Goal: Task Accomplishment & Management: Complete application form

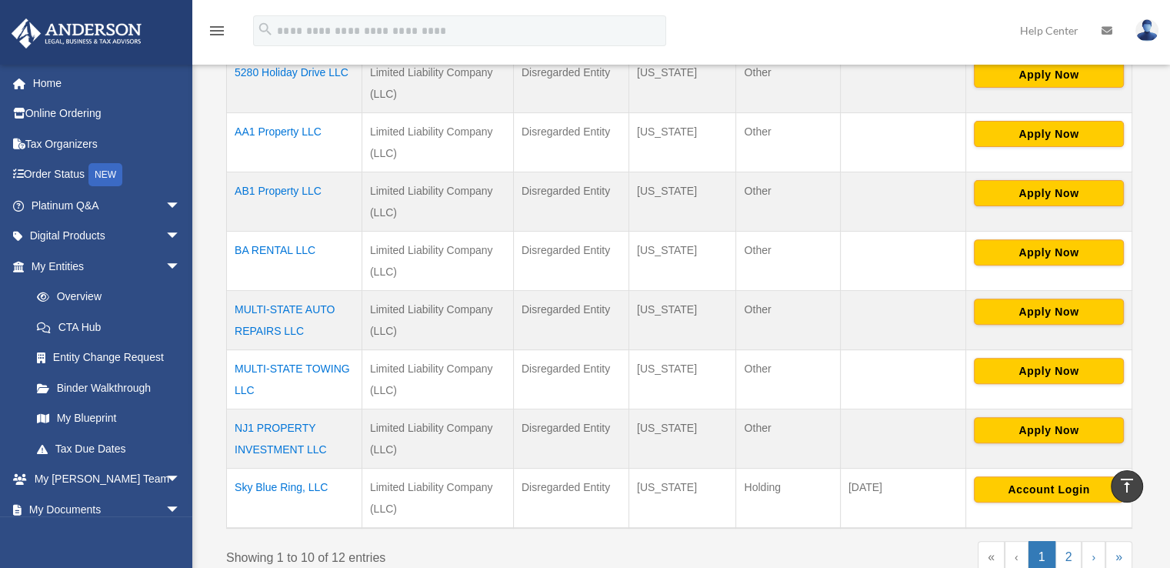
scroll to position [751, 0]
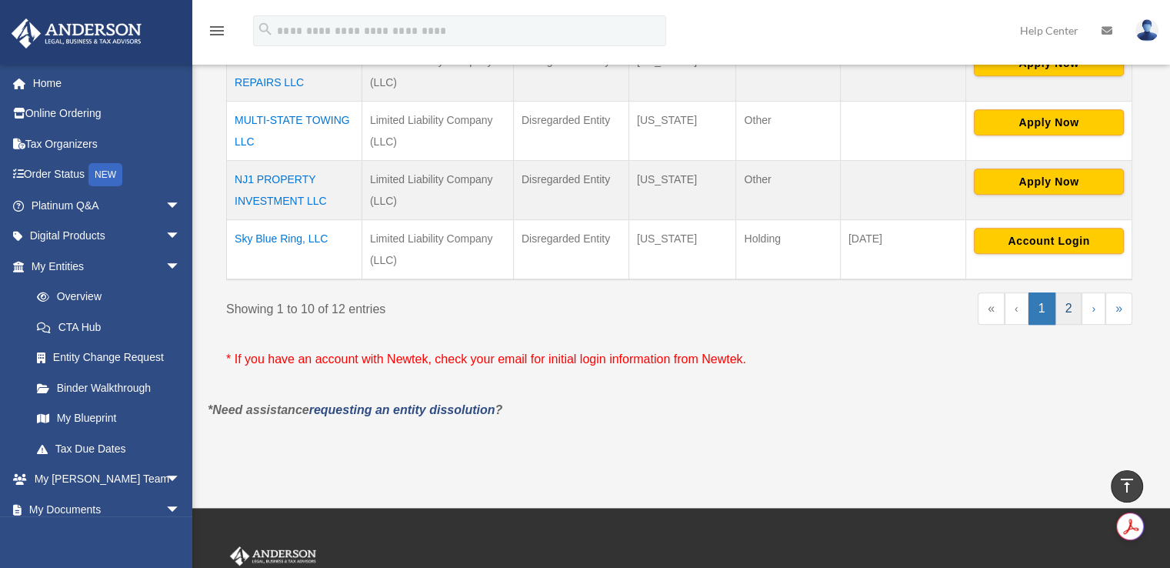
click at [1065, 307] on link "2" at bounding box center [1068, 308] width 27 height 32
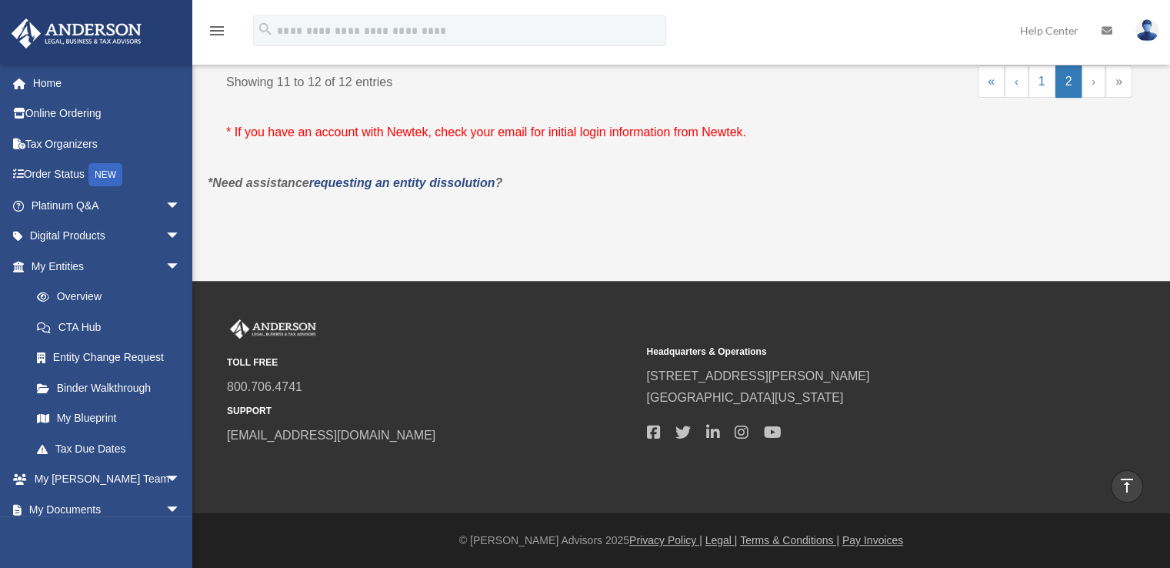
scroll to position [301, 0]
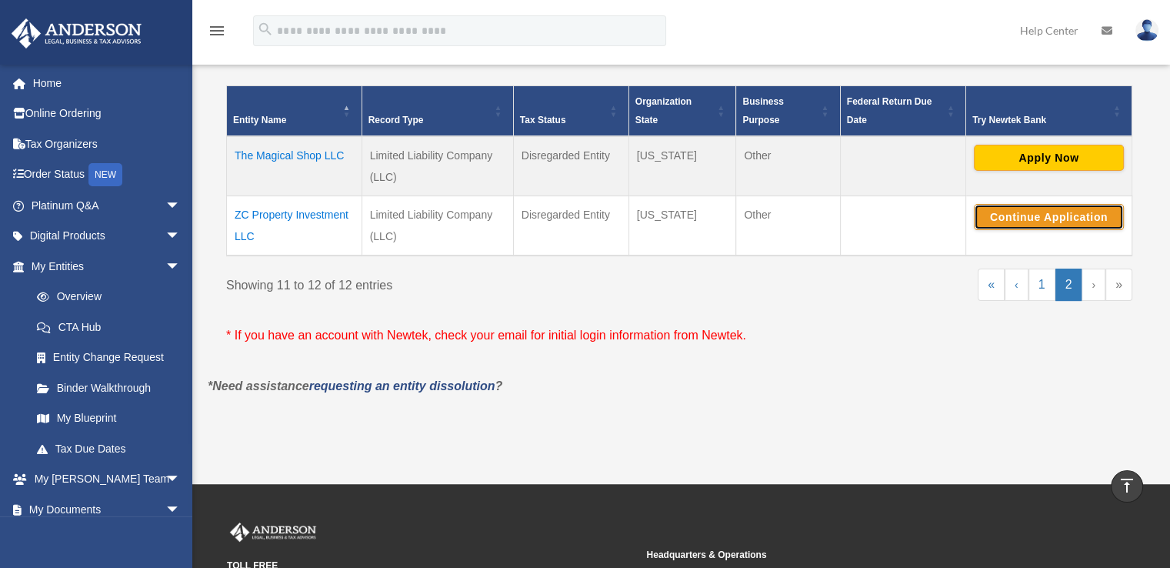
click at [1049, 219] on button "Continue Application" at bounding box center [1049, 217] width 150 height 26
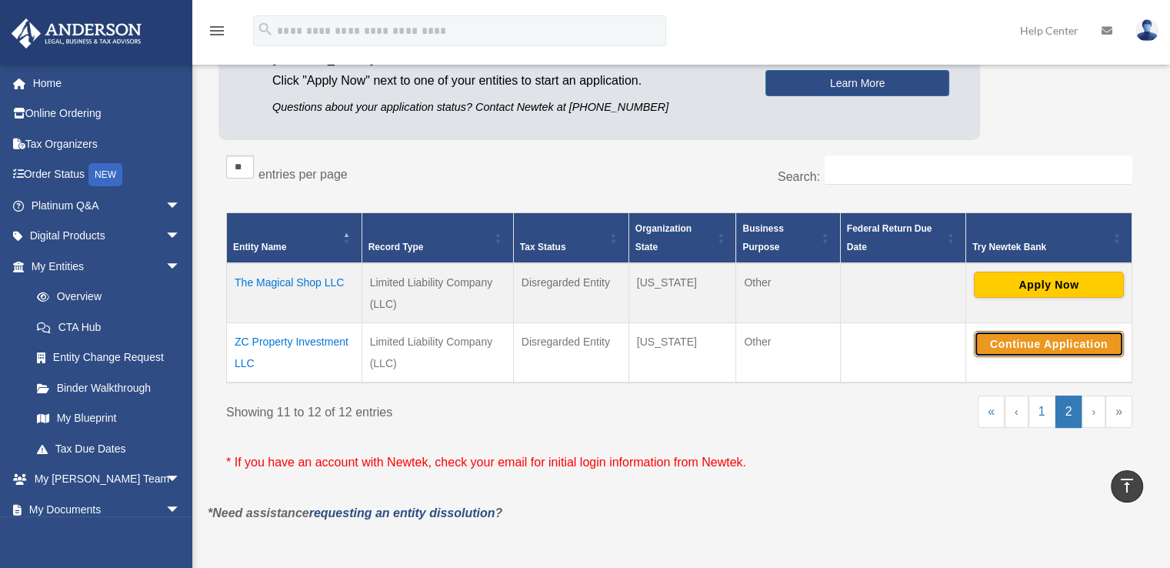
scroll to position [168, 0]
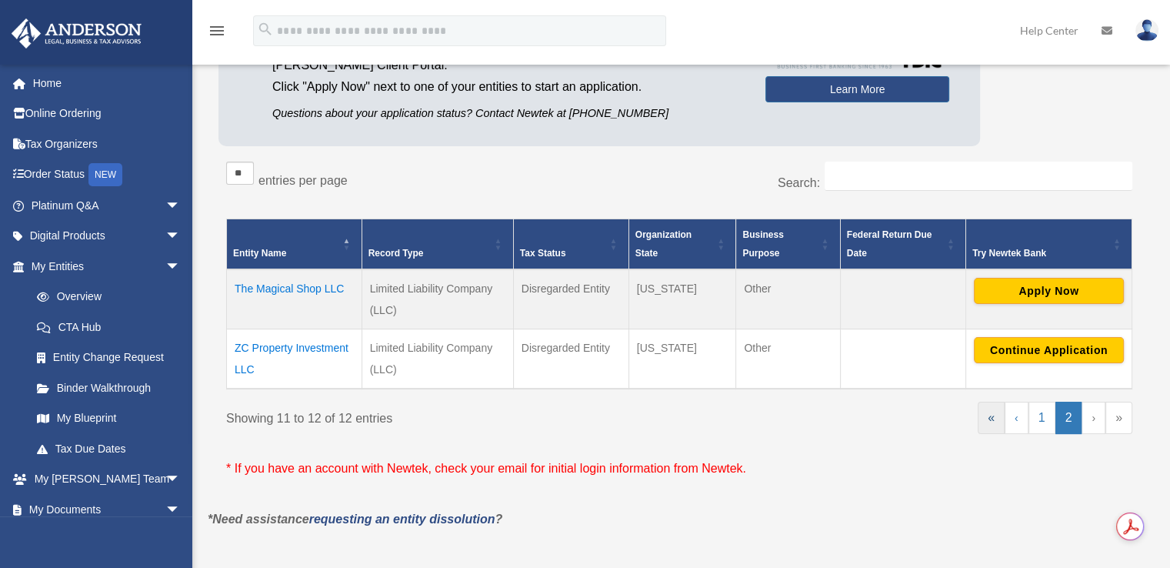
click at [999, 412] on link "«" at bounding box center [991, 418] width 27 height 32
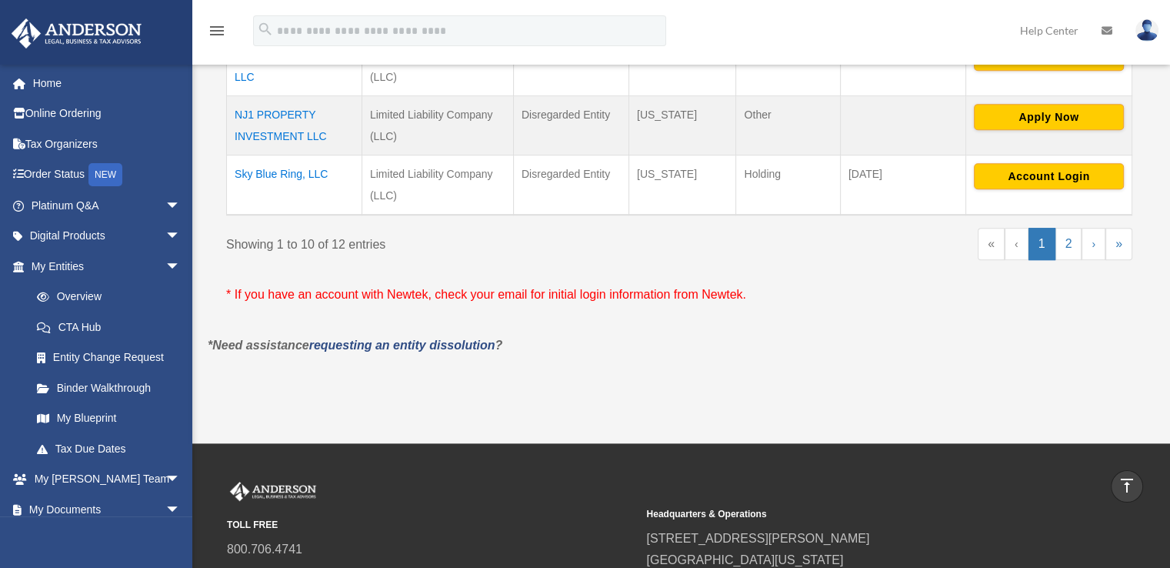
scroll to position [817, 0]
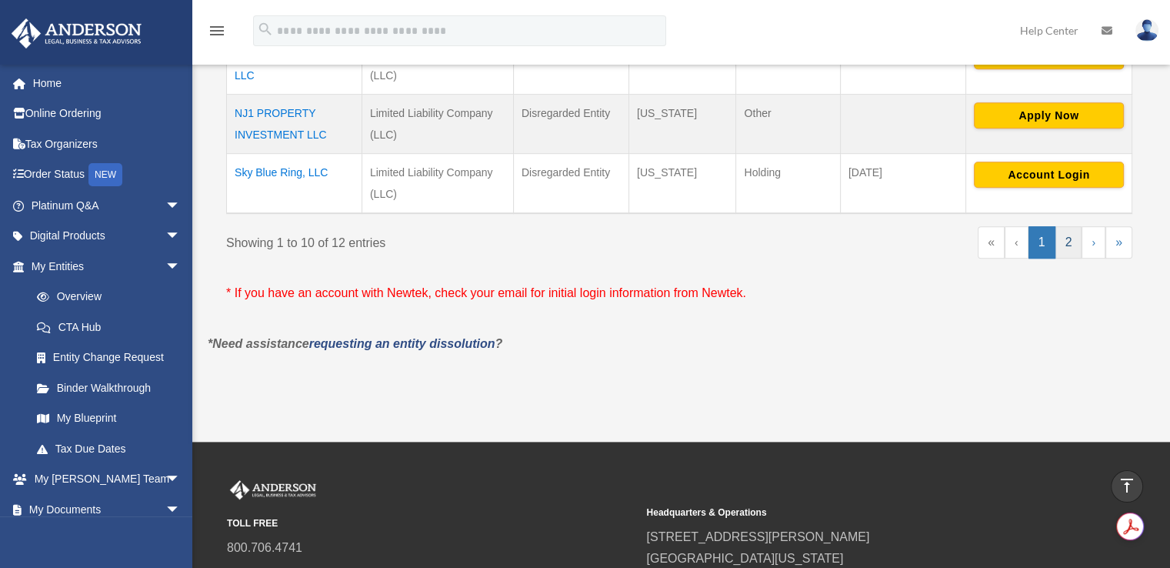
click at [1068, 242] on link "2" at bounding box center [1068, 242] width 27 height 32
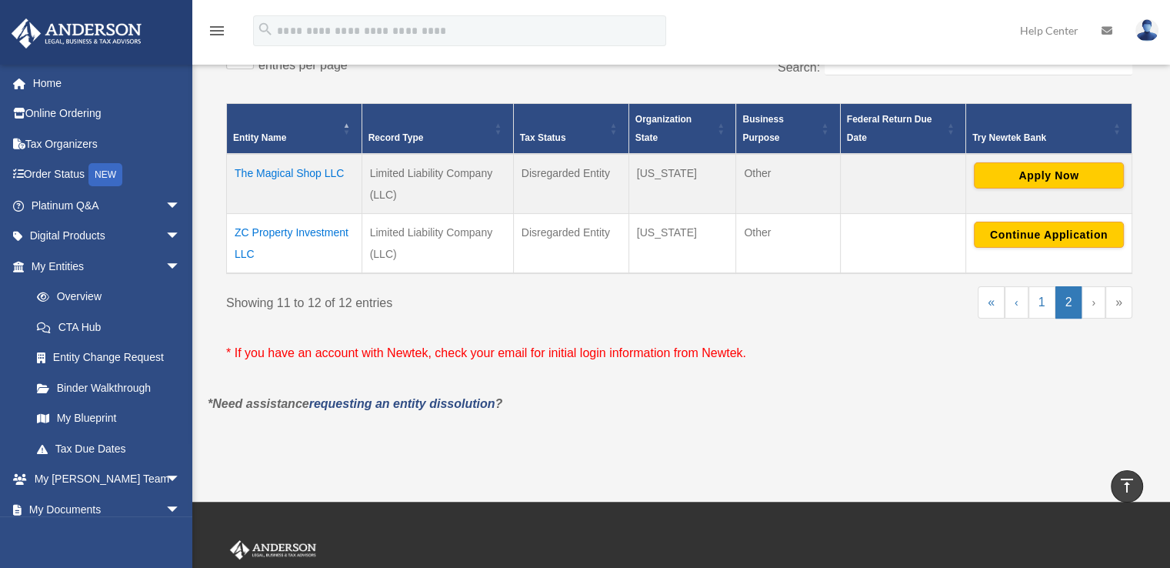
scroll to position [275, 0]
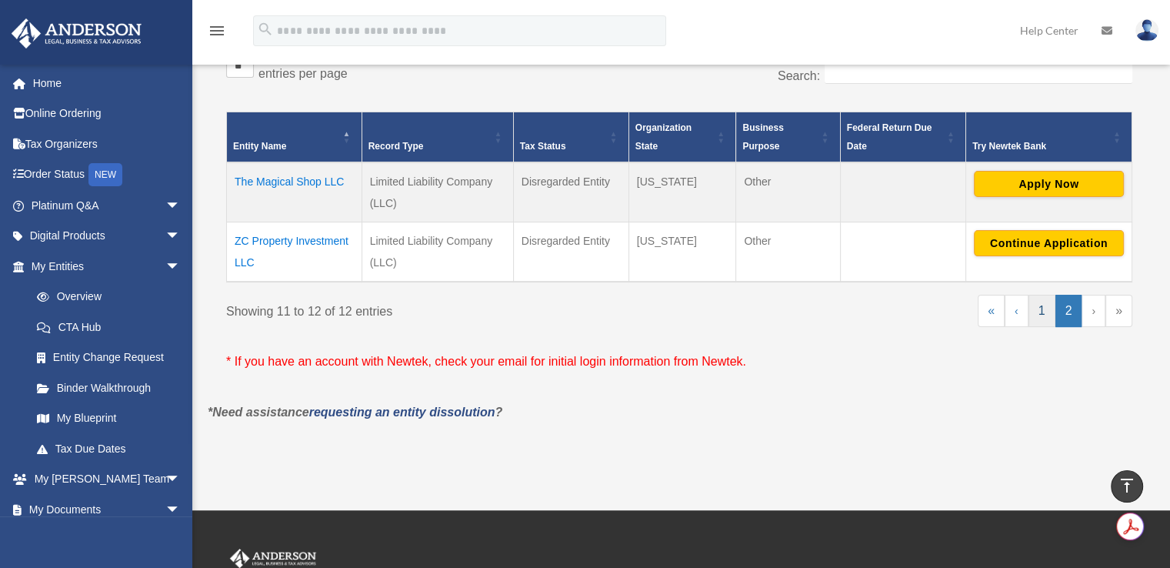
click at [1047, 315] on link "1" at bounding box center [1042, 311] width 27 height 32
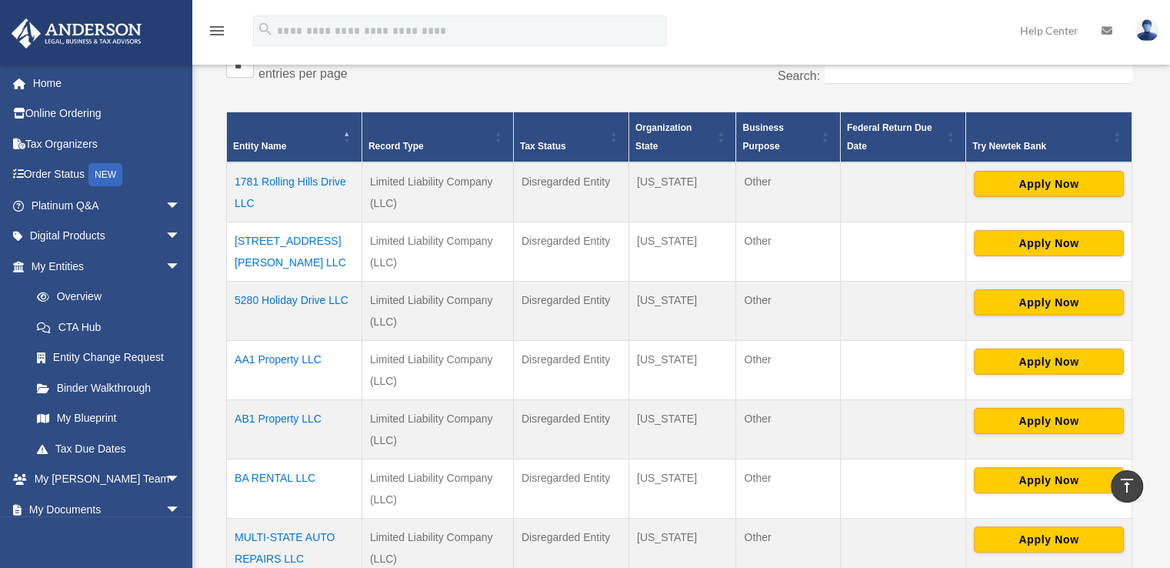
scroll to position [772, 0]
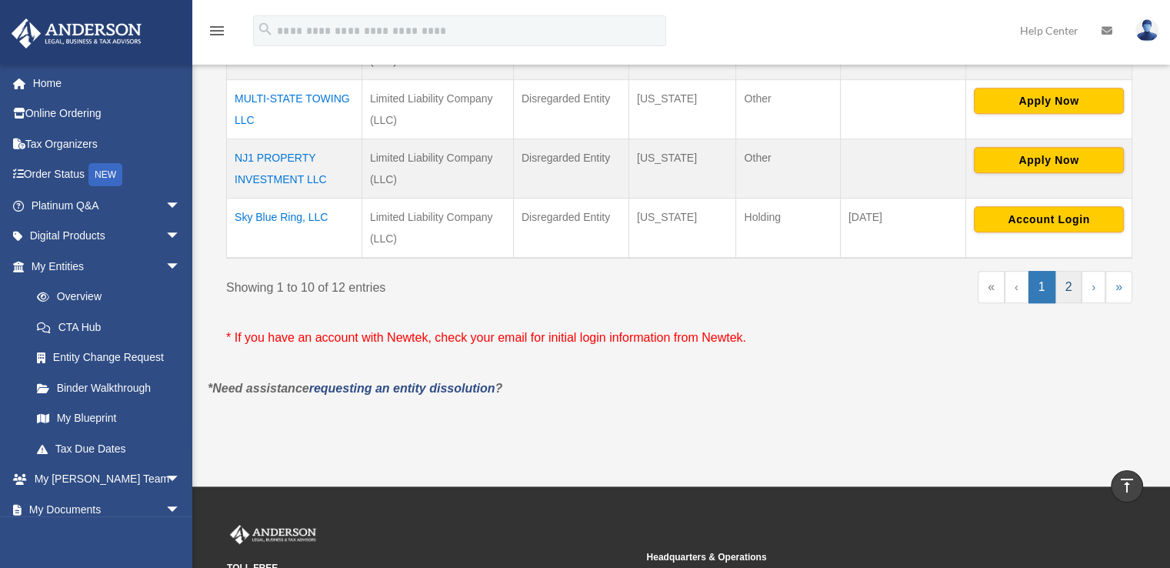
click at [1071, 279] on link "2" at bounding box center [1068, 287] width 27 height 32
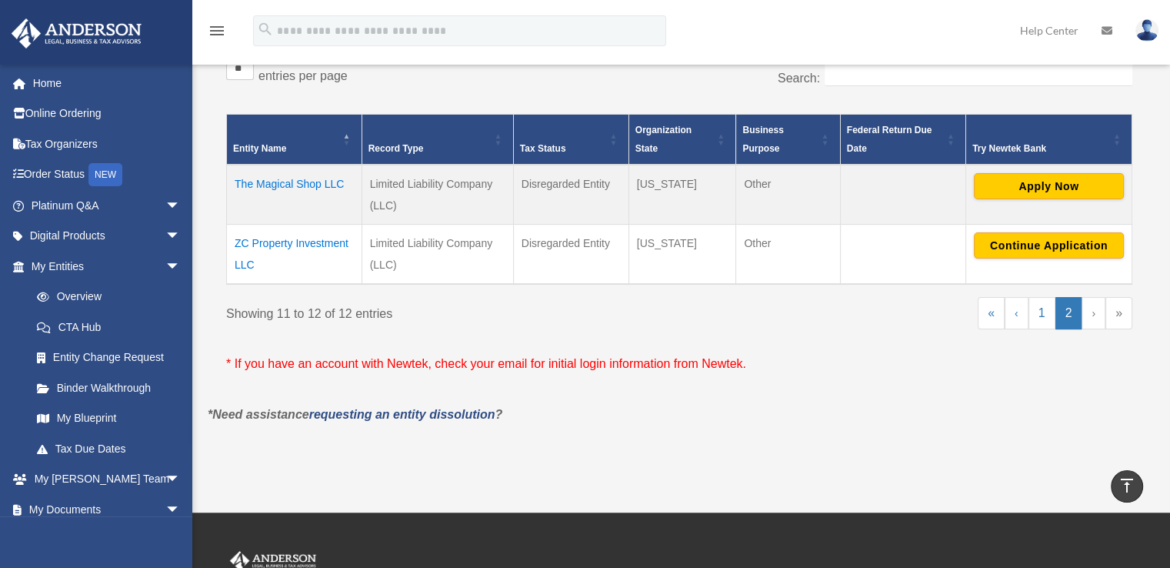
scroll to position [266, 0]
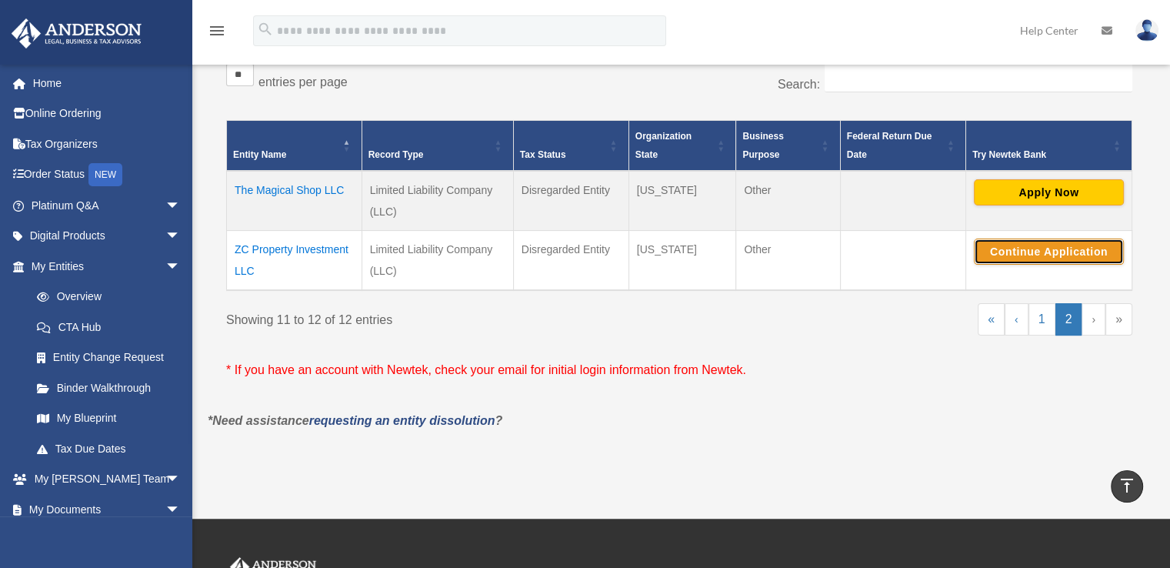
click at [1015, 247] on button "Continue Application" at bounding box center [1049, 251] width 150 height 26
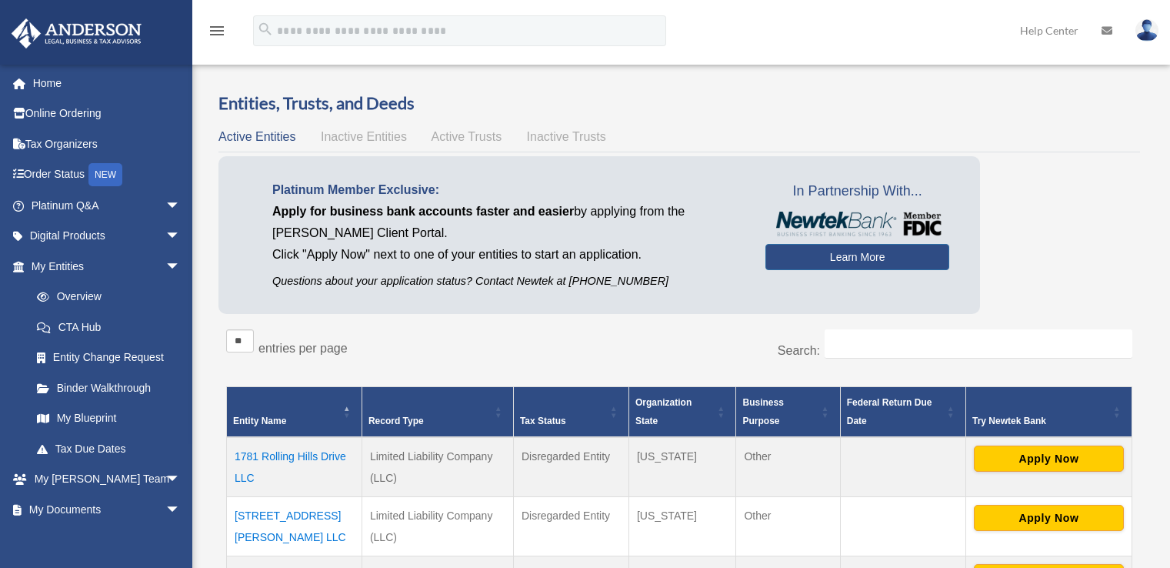
scroll to position [266, 0]
